Goal: Information Seeking & Learning: Learn about a topic

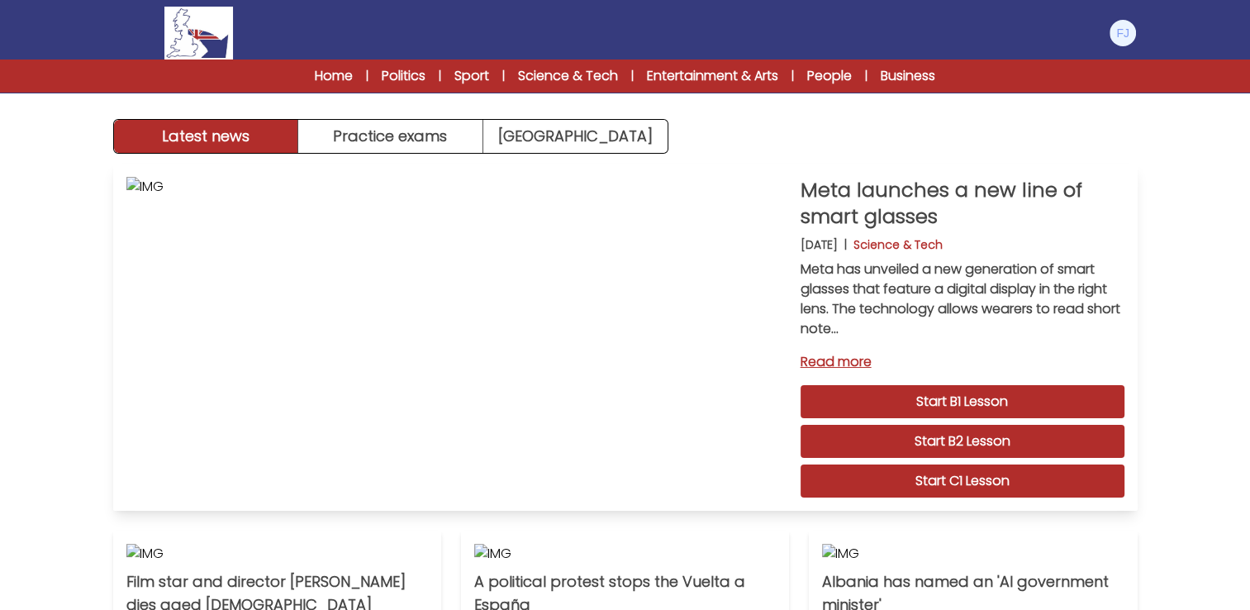
click at [982, 474] on link "Start C1 Lesson" at bounding box center [962, 480] width 324 height 33
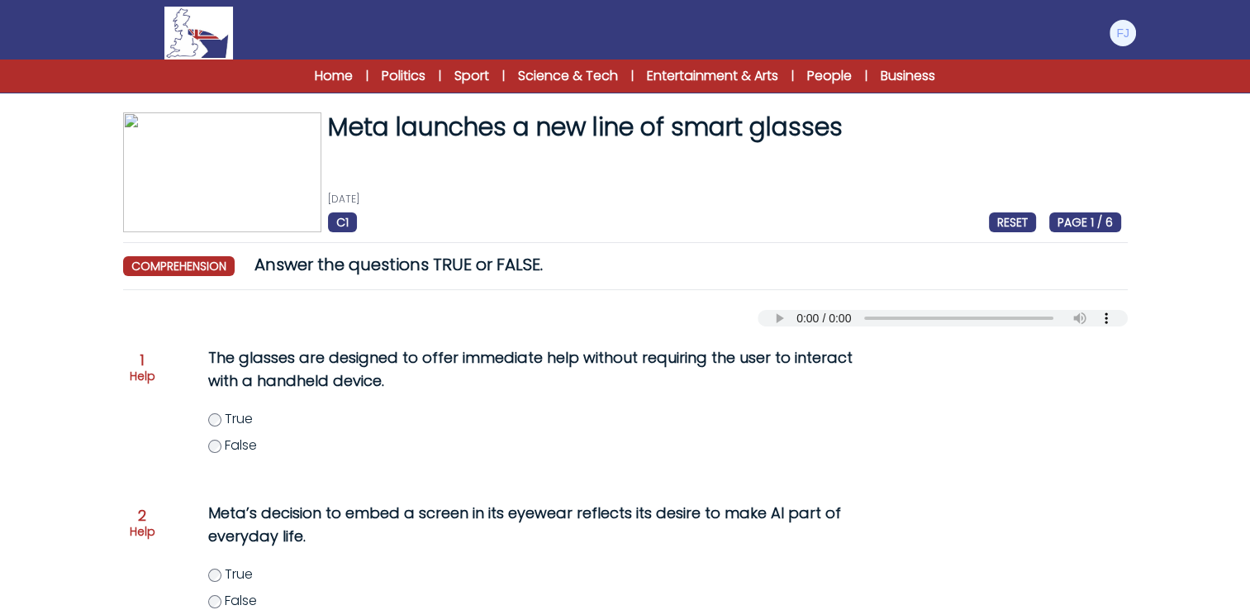
click at [230, 197] on img at bounding box center [222, 172] width 198 height 120
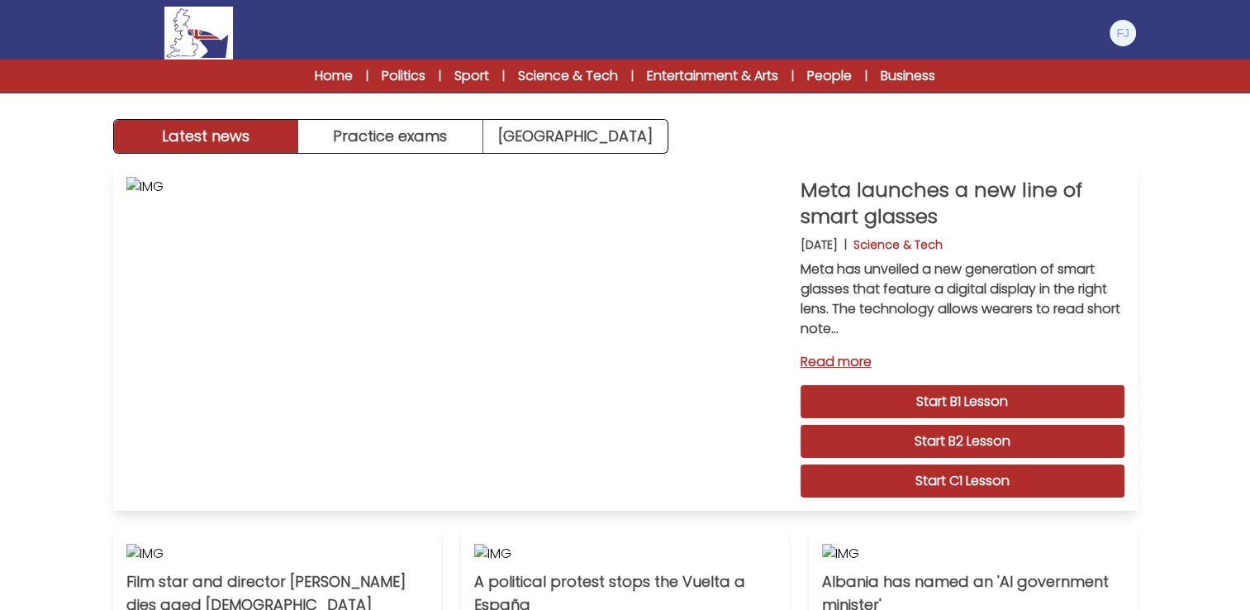
click at [846, 361] on link "Read more" at bounding box center [962, 362] width 324 height 20
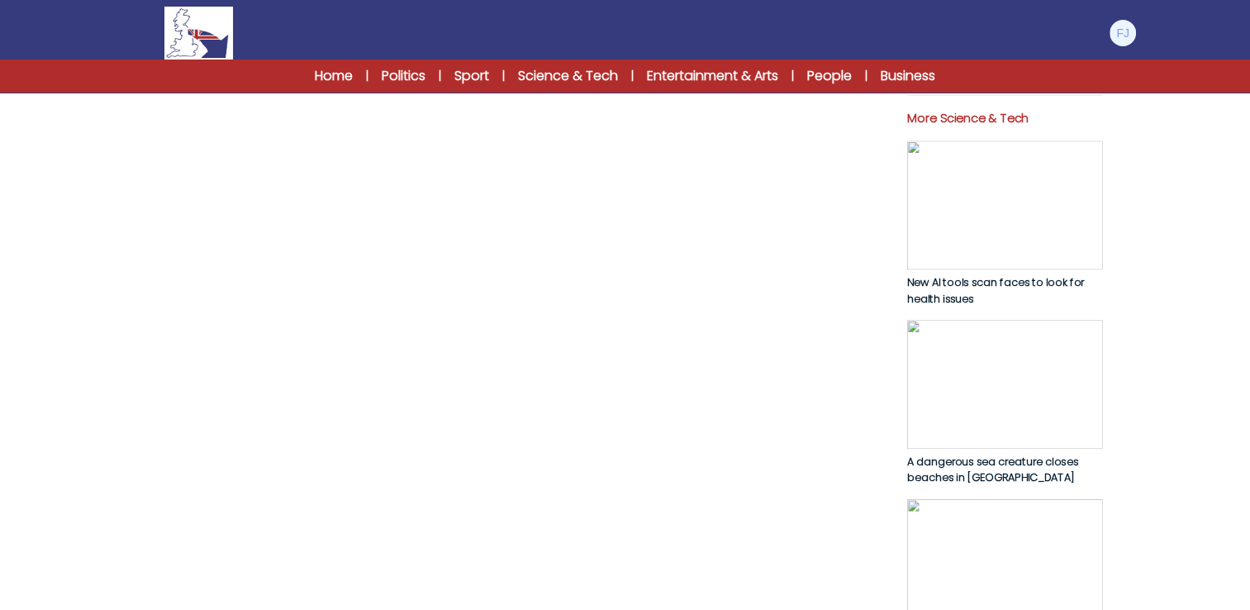
scroll to position [743, 0]
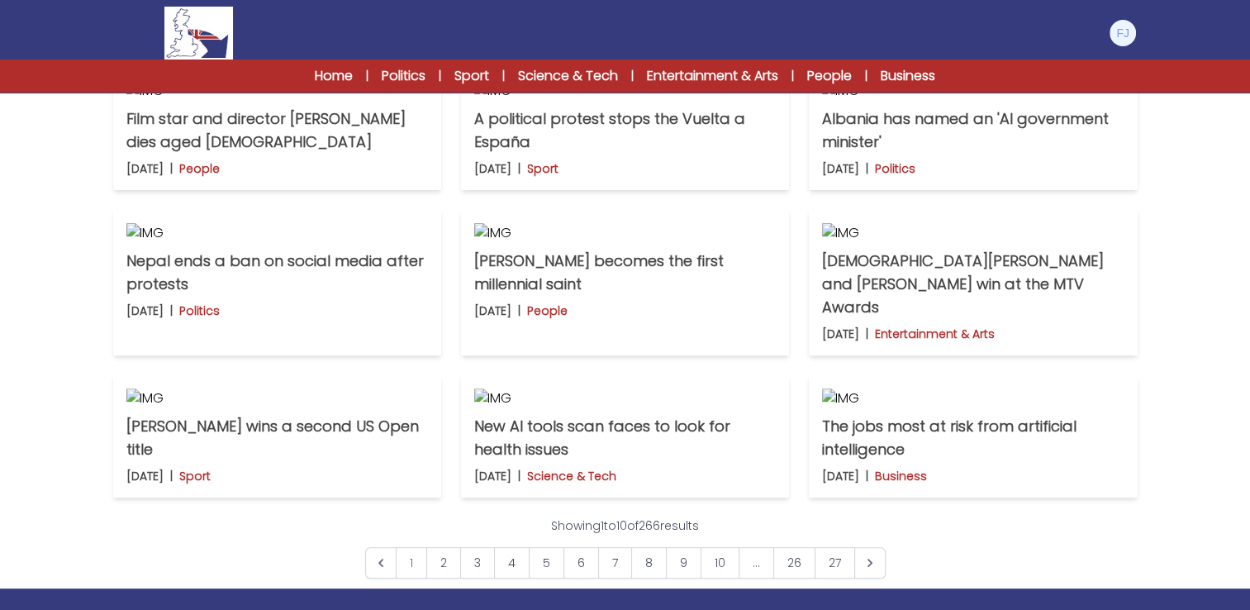
scroll to position [533, 0]
